Goal: Task Accomplishment & Management: Complete application form

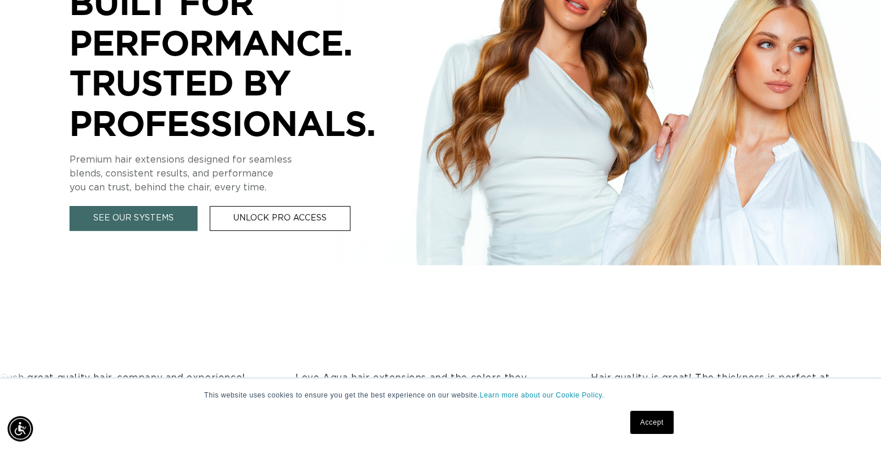
click at [663, 425] on link "Accept" at bounding box center [651, 422] width 43 height 23
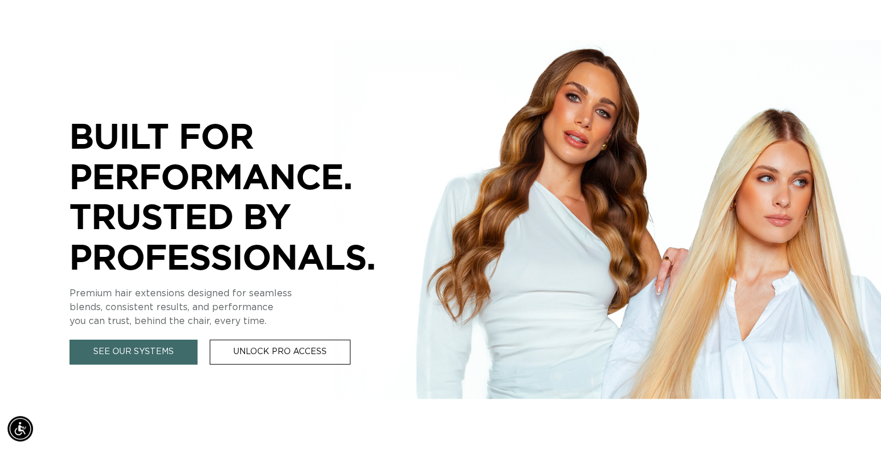
scroll to position [348, 0]
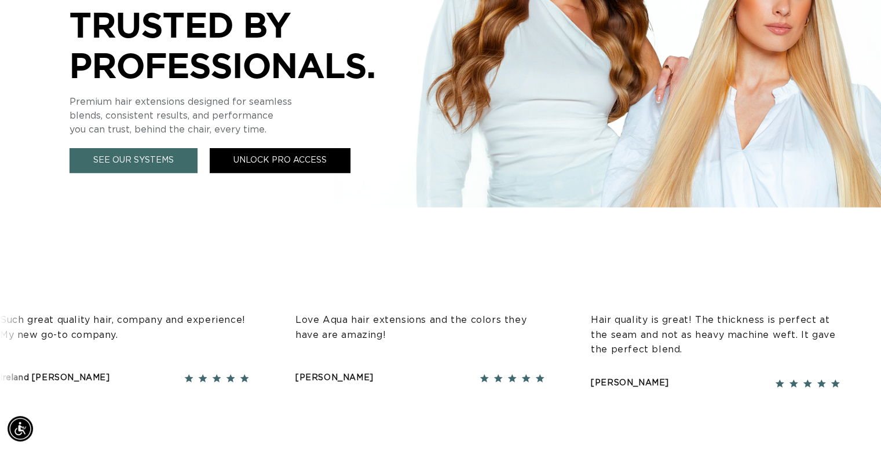
click at [292, 152] on link "Unlock Pro Access" at bounding box center [280, 160] width 141 height 25
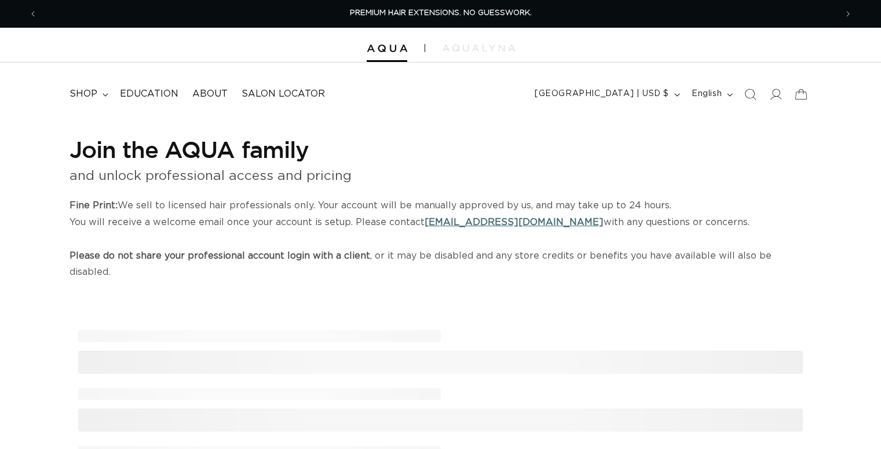
select select "US"
select select "[GEOGRAPHIC_DATA]"
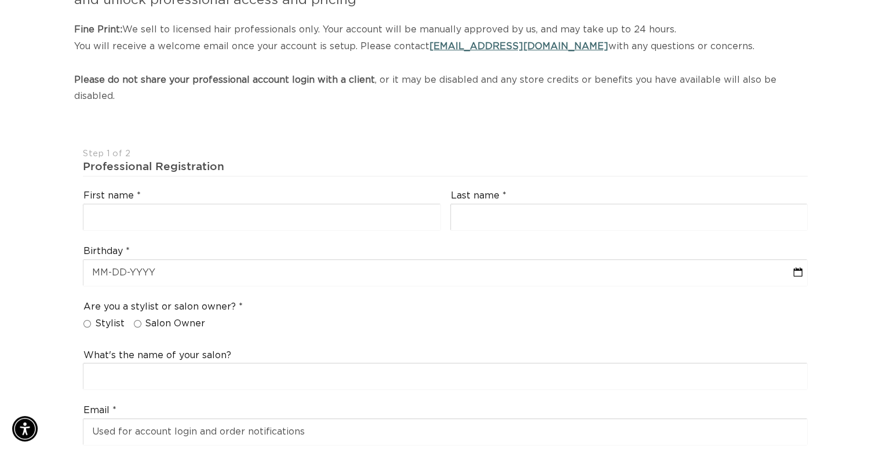
scroll to position [232, 0]
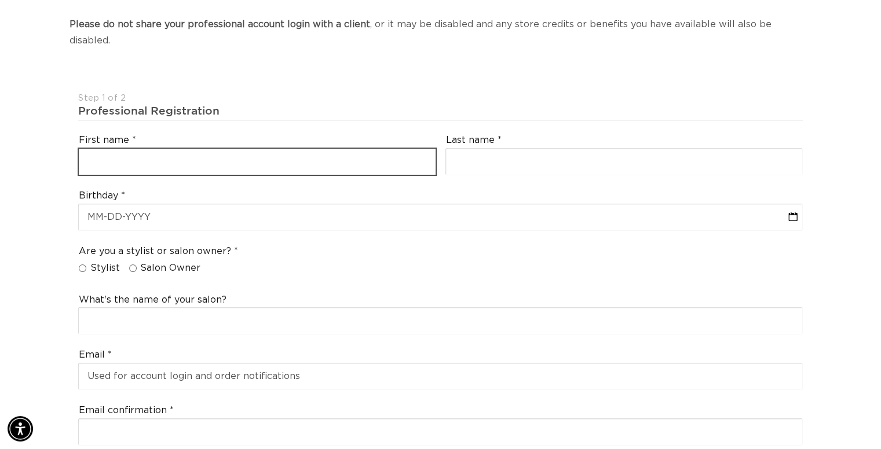
click at [251, 149] on input "text" at bounding box center [257, 162] width 357 height 26
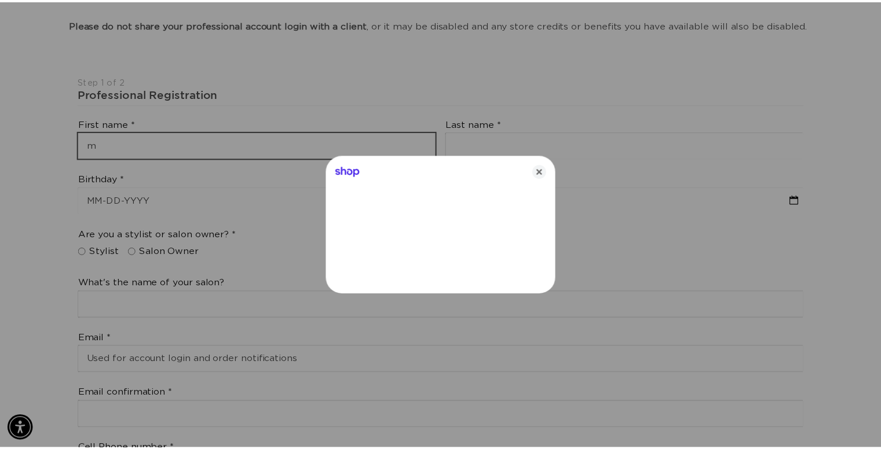
scroll to position [0, 807]
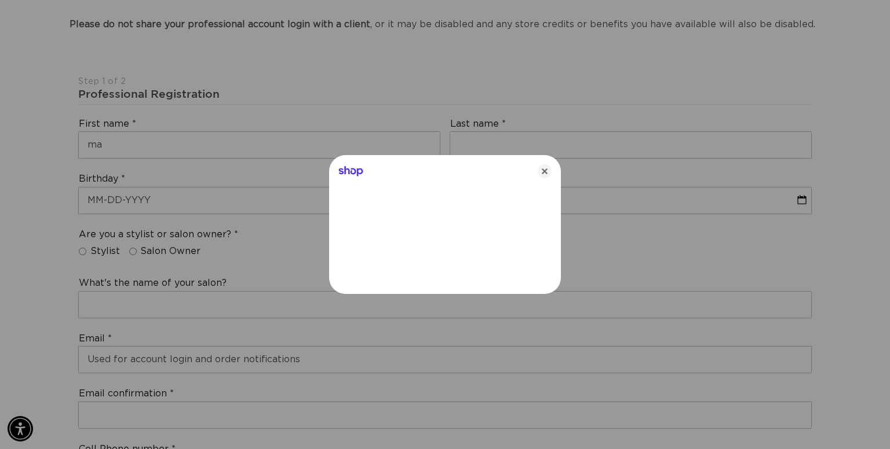
click at [551, 171] on div "Shop" at bounding box center [445, 169] width 232 height 28
click at [549, 174] on icon "Close" at bounding box center [545, 172] width 14 height 14
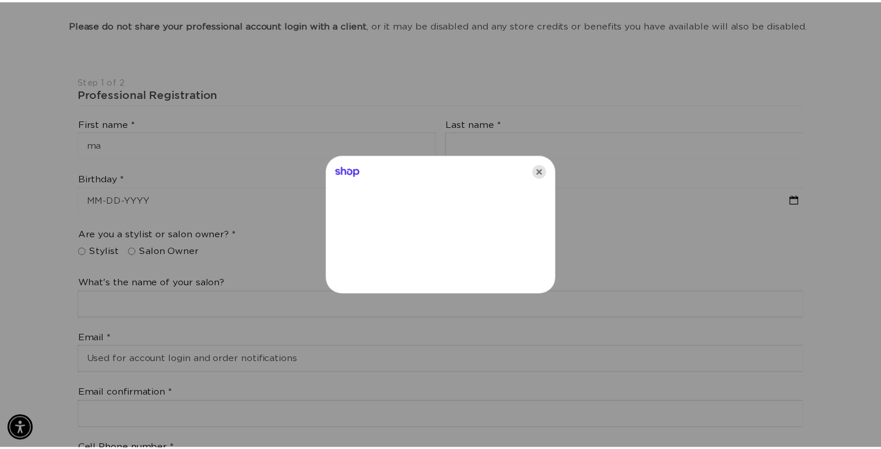
scroll to position [0, 1597]
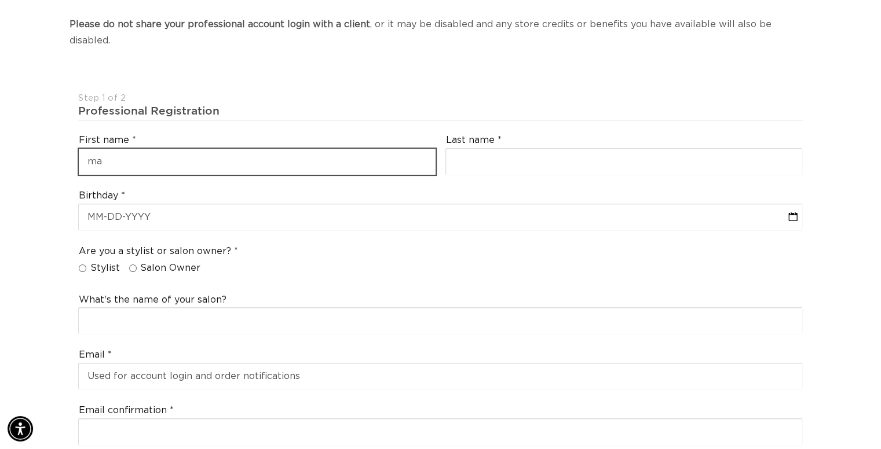
click at [349, 149] on input "ma" at bounding box center [257, 162] width 357 height 26
type input "madison"
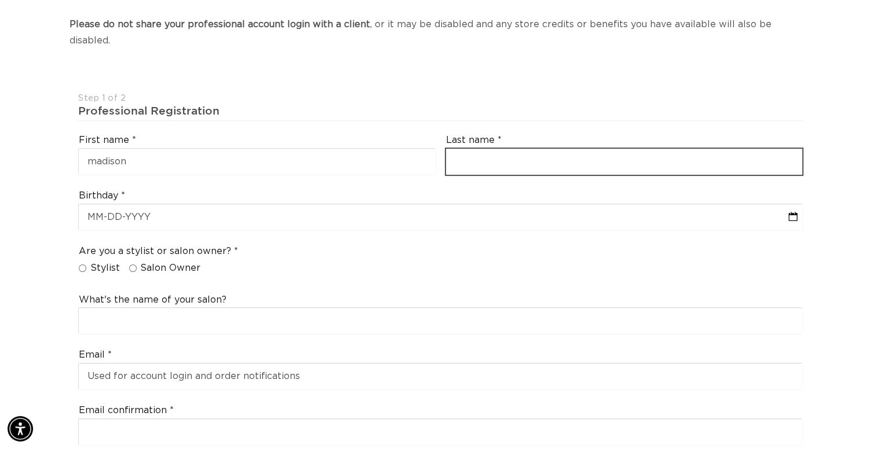
click at [494, 149] on input "text" at bounding box center [624, 162] width 357 height 26
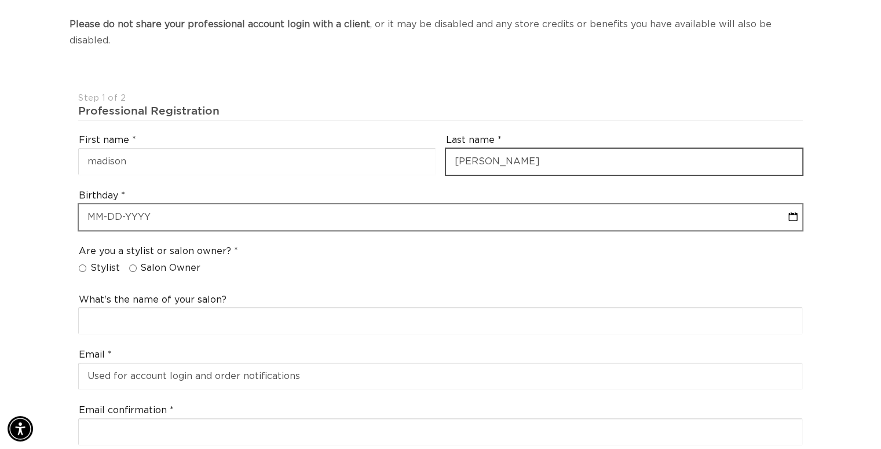
type input "simons"
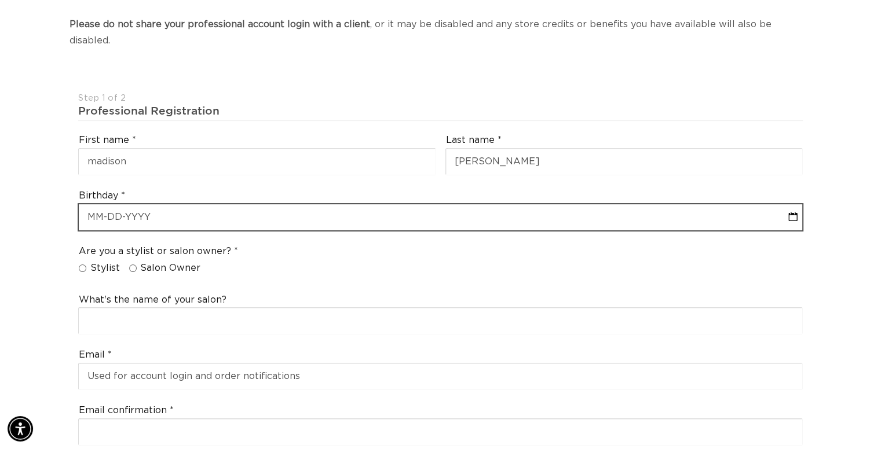
click at [493, 204] on input "text" at bounding box center [440, 217] width 723 height 26
select select "8"
select select "2025"
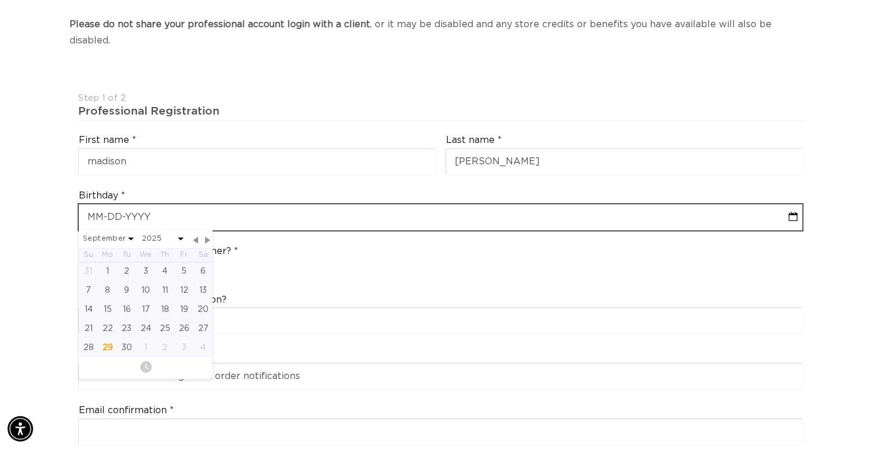
scroll to position [0, 799]
type input "10"
select select "8"
select select "2025"
type input "10-1"
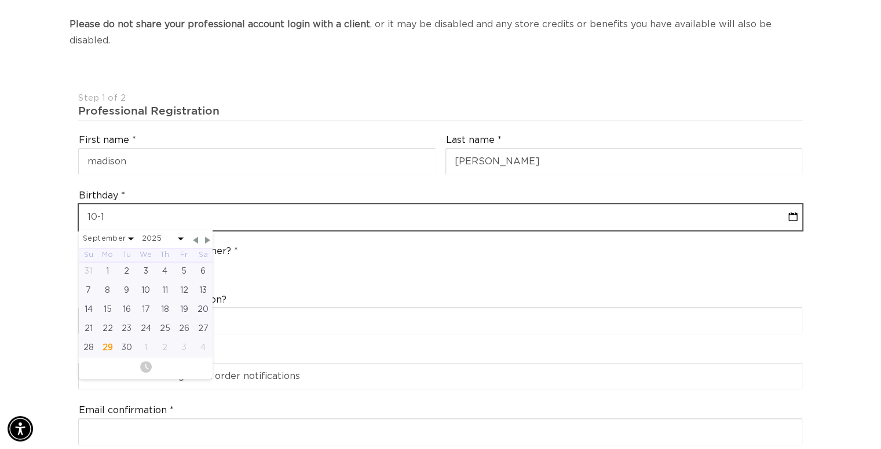
select select "8"
select select "2025"
type input "10-15"
select select "8"
select select "2025"
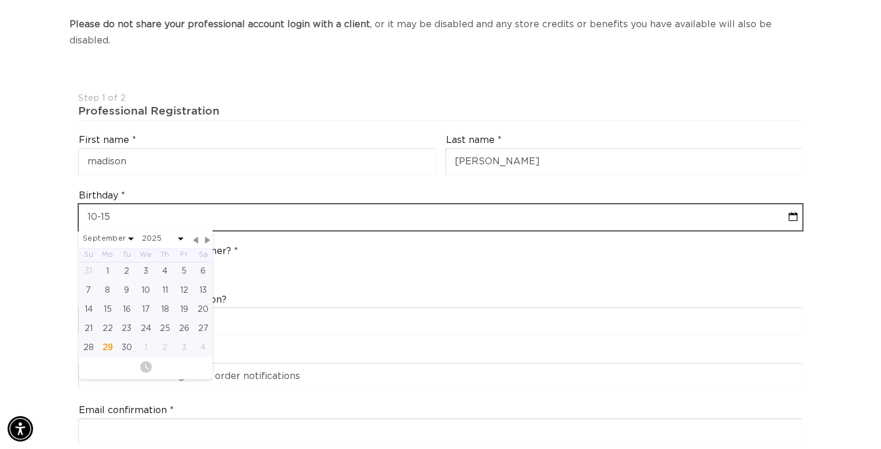
type input "10-15-2"
select select "8"
select select "2025"
type input "10-15-200"
select select "8"
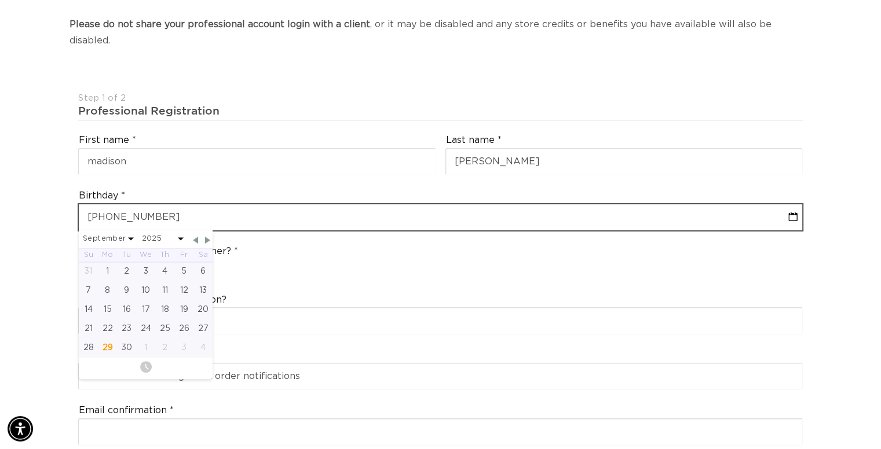
select select "2025"
type input "10-15-2003"
select select "9"
select select "2003"
click at [493, 204] on input "10-15-2003" at bounding box center [440, 217] width 723 height 26
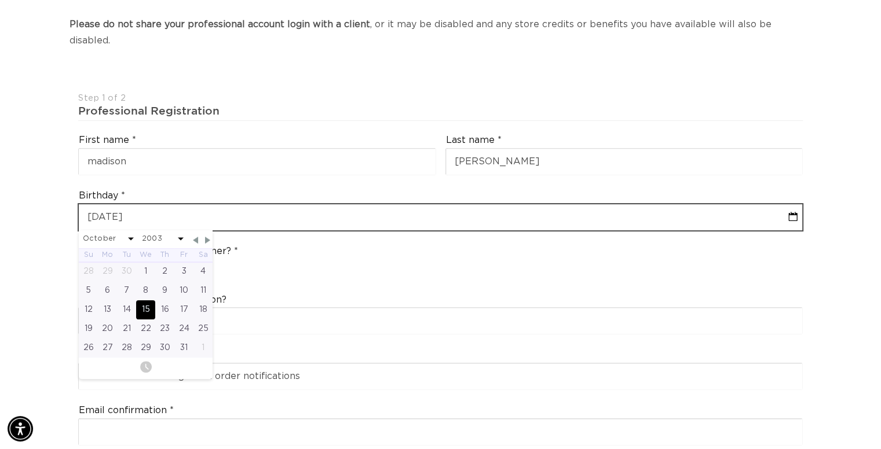
scroll to position [0, 1597]
type input "10-15-2003"
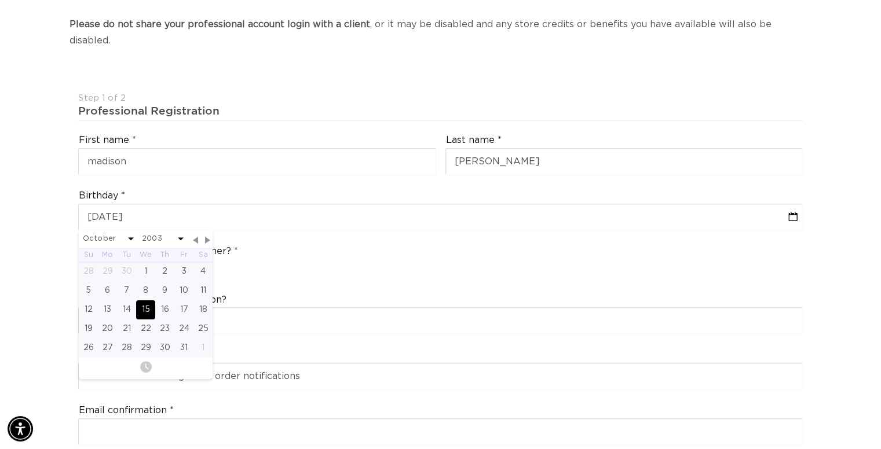
click at [457, 220] on div "Birthday 10-15-2003 January February March April May June July August September…" at bounding box center [441, 210] width 734 height 56
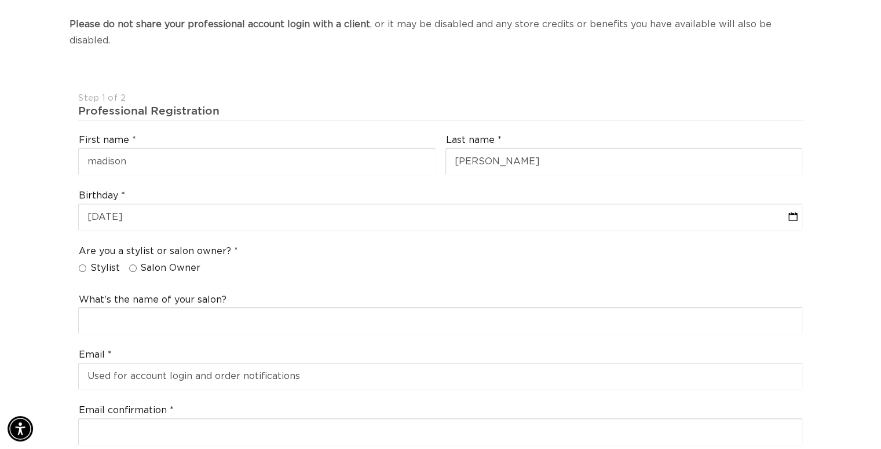
click at [114, 262] on span "Stylist" at bounding box center [105, 268] width 30 height 12
click at [86, 265] on input "Stylist" at bounding box center [83, 269] width 8 height 8
radio input "true"
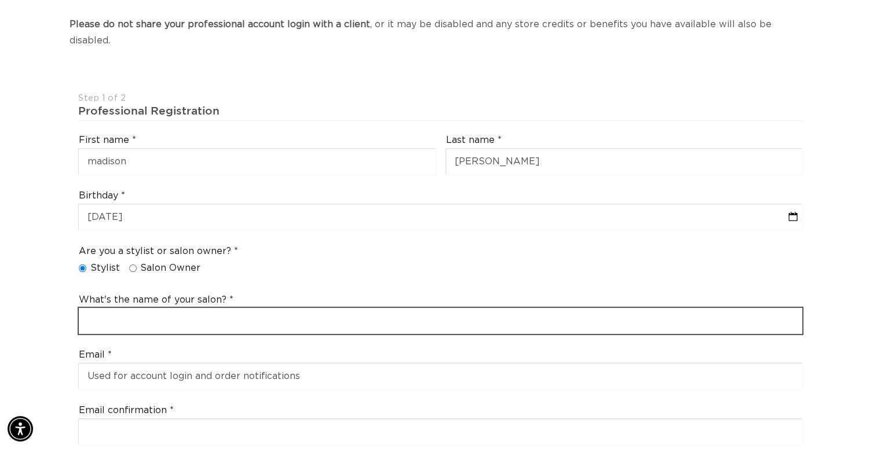
click at [109, 308] on input "text" at bounding box center [440, 321] width 723 height 26
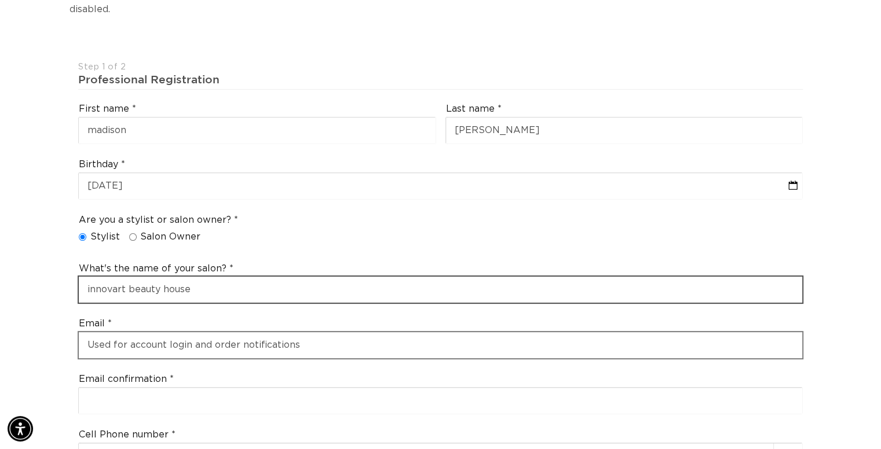
scroll to position [290, 0]
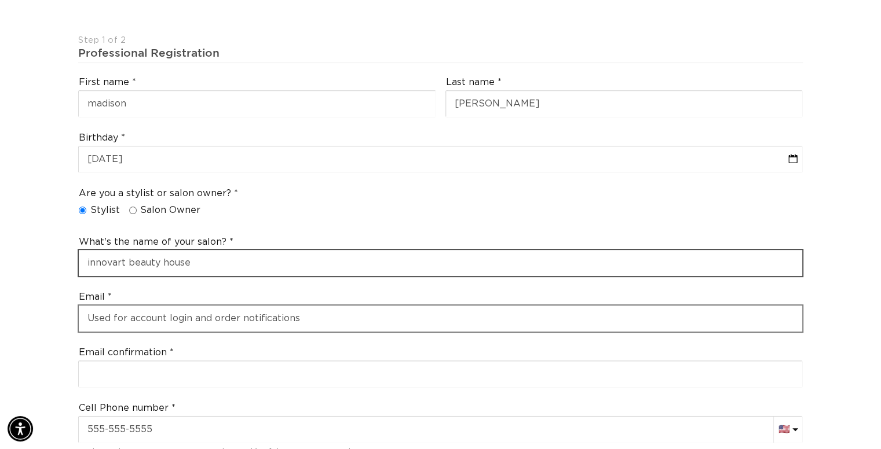
type input "innovart beauty house"
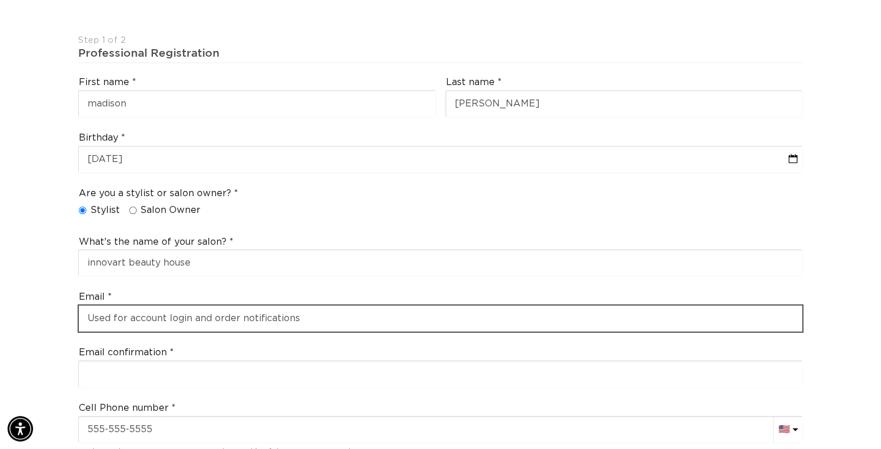
click at [133, 306] on input "email" at bounding box center [440, 319] width 723 height 26
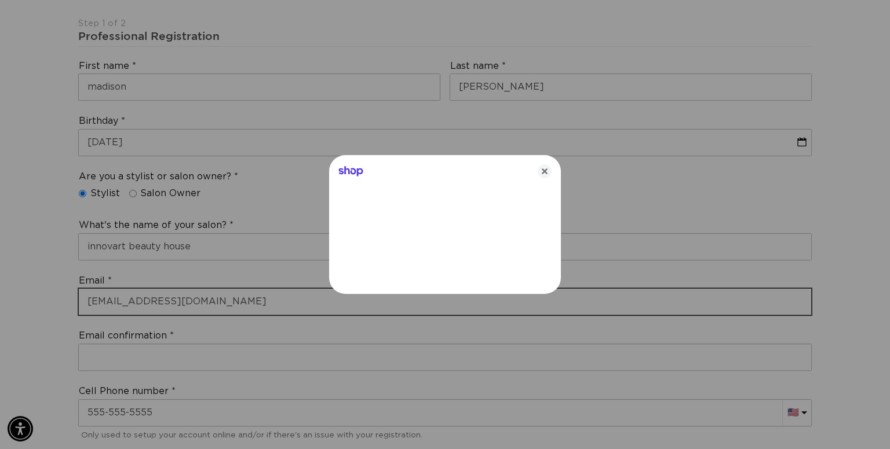
type input "maddiesimonsss@gmail.com"
click at [547, 166] on icon "Close" at bounding box center [545, 172] width 14 height 14
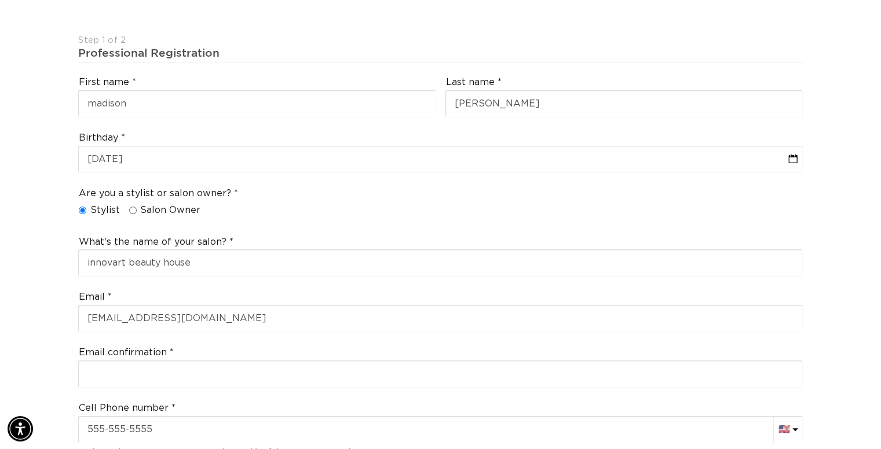
scroll to position [0, 1597]
click at [301, 342] on div "Email confirmation" at bounding box center [441, 367] width 734 height 51
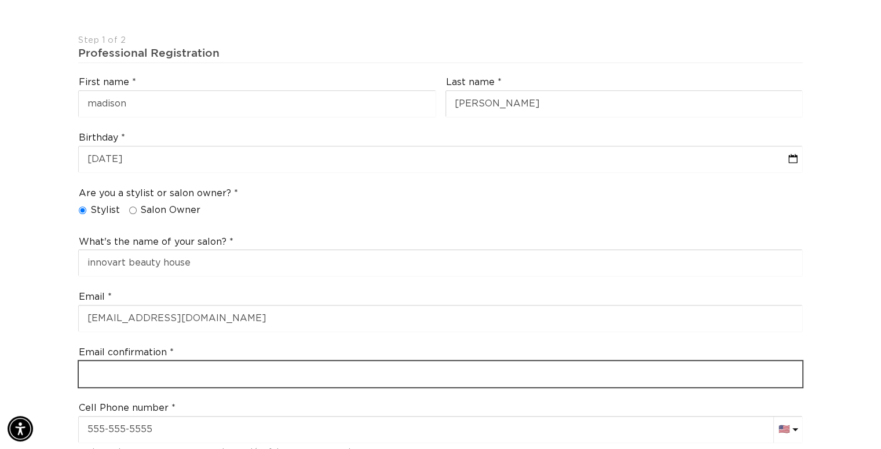
click at [294, 361] on input "email" at bounding box center [440, 374] width 723 height 26
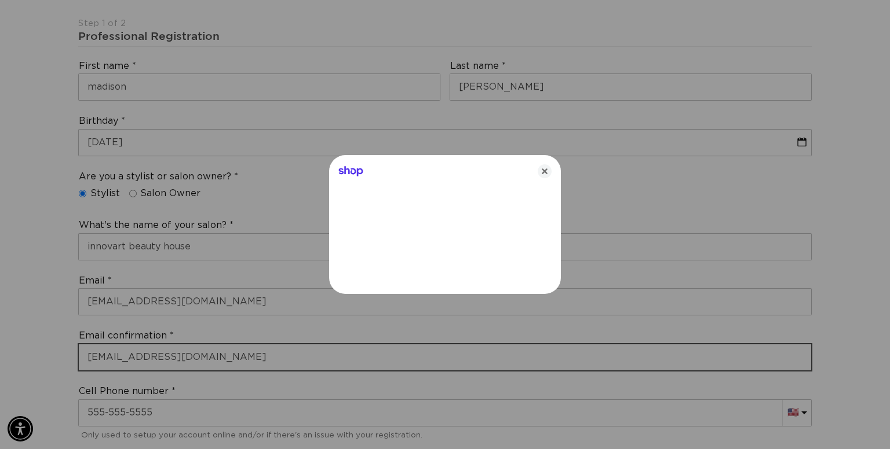
type input "maddiesimonsss@gmail.com"
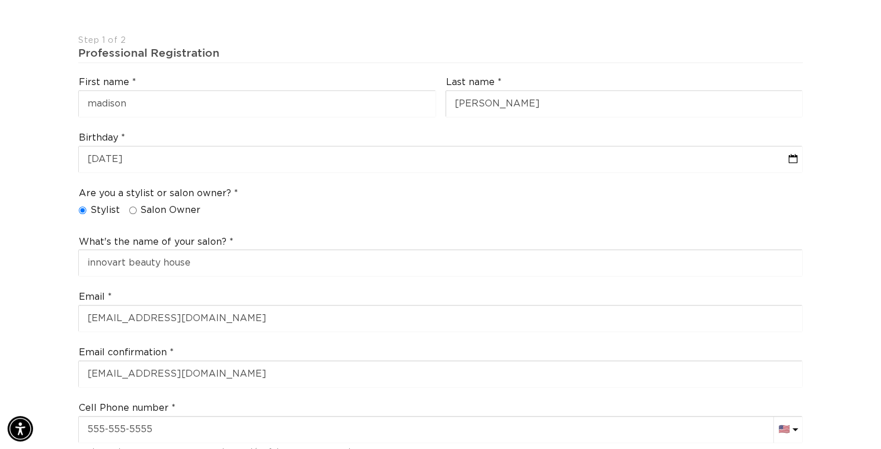
scroll to position [0, 1597]
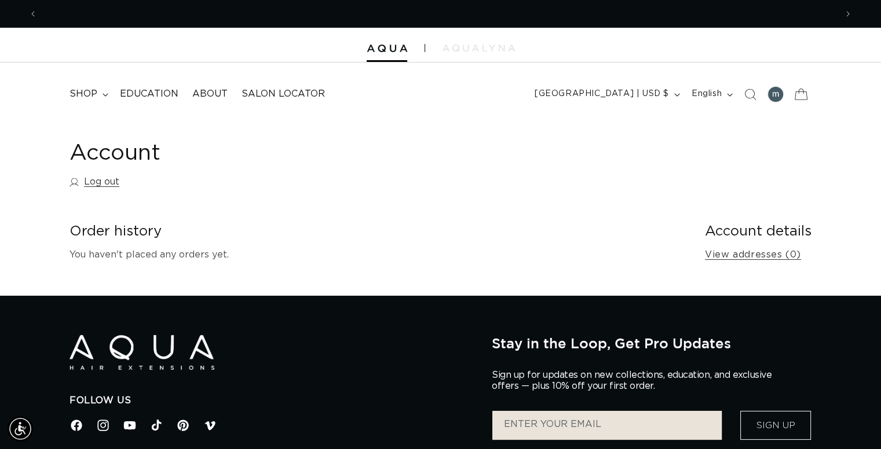
scroll to position [0, 1597]
click at [780, 93] on div at bounding box center [775, 94] width 16 height 16
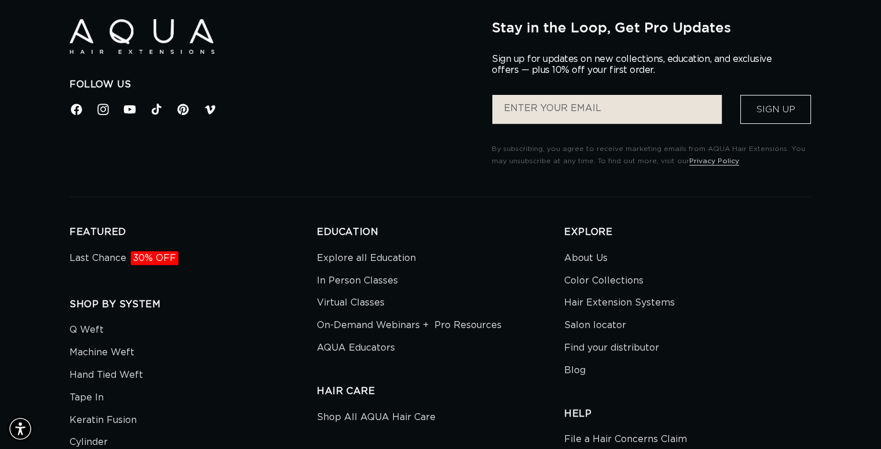
scroll to position [521, 0]
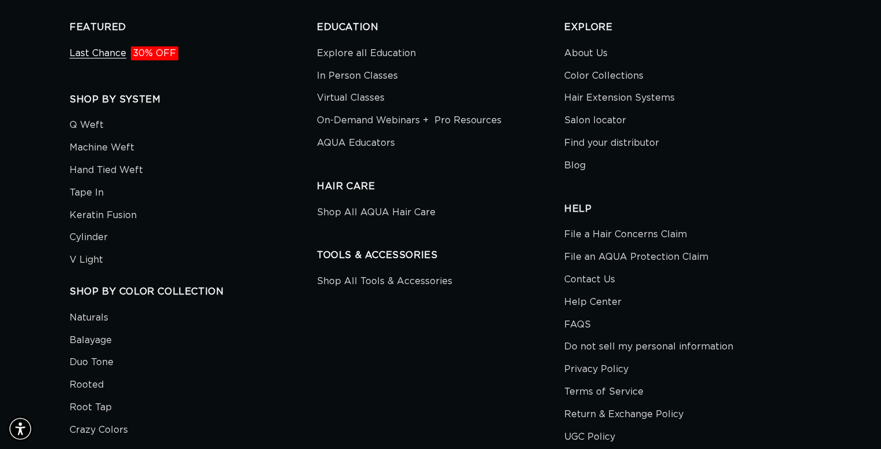
click at [112, 57] on link "Last Chance 30% OFF" at bounding box center [124, 55] width 109 height 20
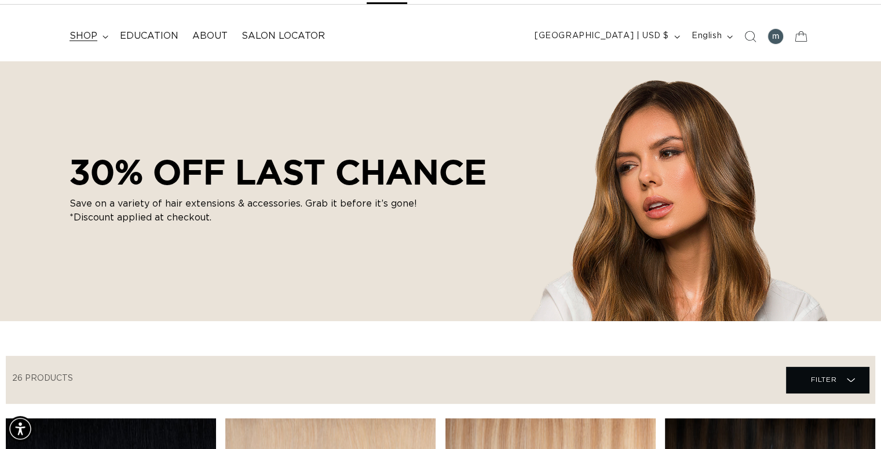
scroll to position [0, 1597]
click at [76, 39] on span "shop" at bounding box center [84, 36] width 28 height 12
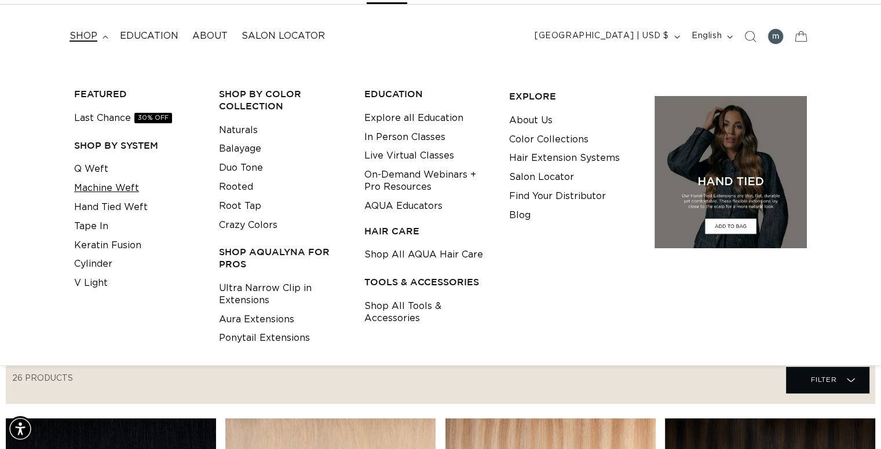
scroll to position [0, 799]
click at [137, 209] on link "Hand Tied Weft" at bounding box center [111, 207] width 74 height 19
